Goal: Use online tool/utility: Utilize a website feature to perform a specific function

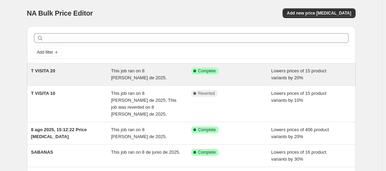
click at [135, 67] on div "T VISITA 20 This job ran on 8 de agosto de 2025. Success Complete Complete Lowe…" at bounding box center [191, 74] width 329 height 22
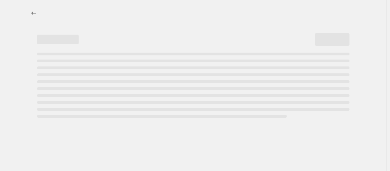
select select "percentage"
select select "collection"
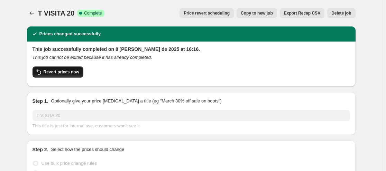
drag, startPoint x: 55, startPoint y: 72, endPoint x: 49, endPoint y: 71, distance: 6.6
click at [49, 71] on span "Revert prices now" at bounding box center [62, 72] width 36 height 6
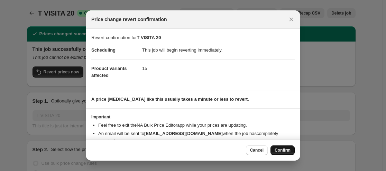
click at [282, 150] on span "Confirm" at bounding box center [283, 150] width 16 height 6
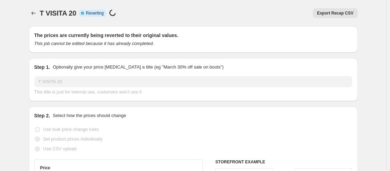
select select "percentage"
select select "collection"
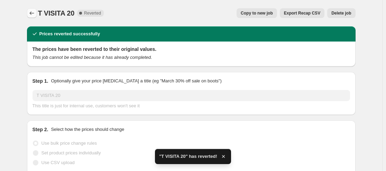
click at [33, 15] on icon "Price change jobs" at bounding box center [31, 13] width 7 height 7
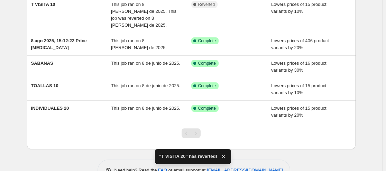
scroll to position [103, 0]
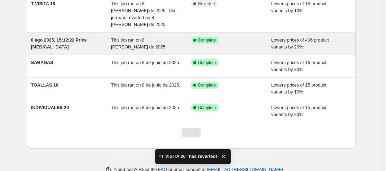
click at [141, 37] on span "This job ran on 8 de agosto de 2025." at bounding box center [139, 43] width 56 height 12
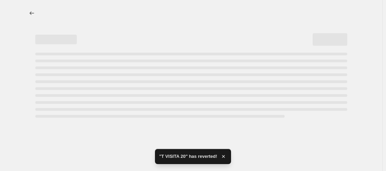
select select "percentage"
select select "collection"
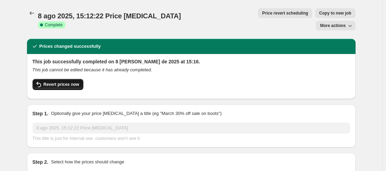
drag, startPoint x: 66, startPoint y: 71, endPoint x: 60, endPoint y: 69, distance: 6.5
click at [60, 79] on button "Revert prices now" at bounding box center [58, 84] width 51 height 11
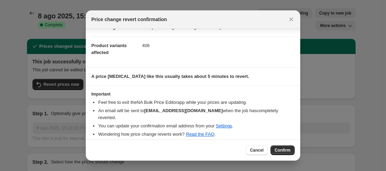
scroll to position [21, 0]
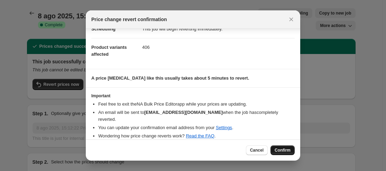
click at [285, 151] on span "Confirm" at bounding box center [283, 150] width 16 height 6
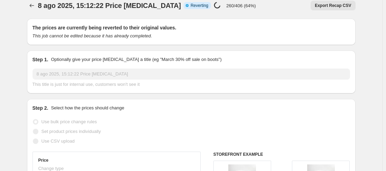
scroll to position [0, 0]
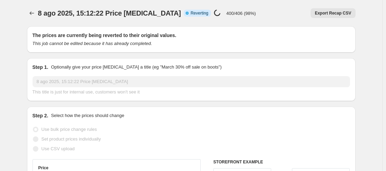
select select "percentage"
select select "collection"
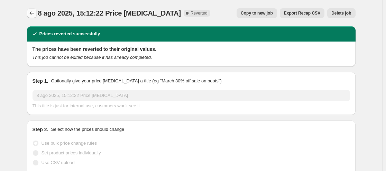
click at [33, 15] on icon "Price change jobs" at bounding box center [31, 12] width 4 height 3
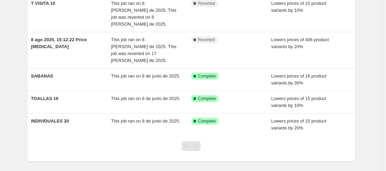
scroll to position [104, 0]
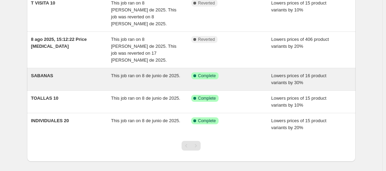
click at [156, 73] on span "This job ran on 8 de junio de 2025." at bounding box center [145, 75] width 69 height 5
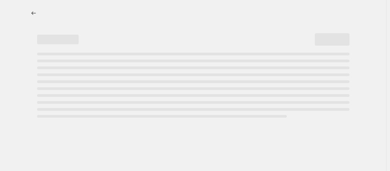
select select "percentage"
select select "collection"
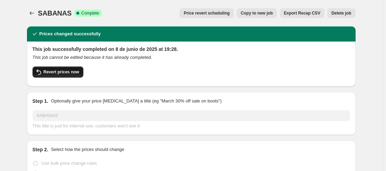
click at [74, 72] on span "Revert prices now" at bounding box center [62, 72] width 36 height 6
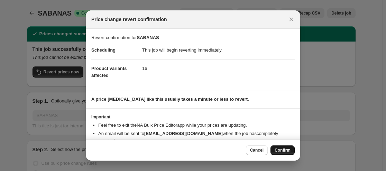
click at [281, 152] on span "Confirm" at bounding box center [283, 150] width 16 height 6
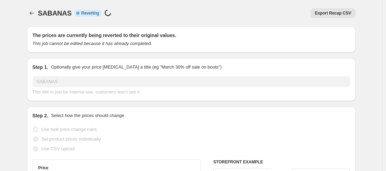
select select "percentage"
select select "collection"
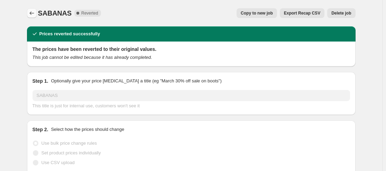
click at [34, 13] on icon "Price change jobs" at bounding box center [31, 13] width 7 height 7
